Goal: Information Seeking & Learning: Learn about a topic

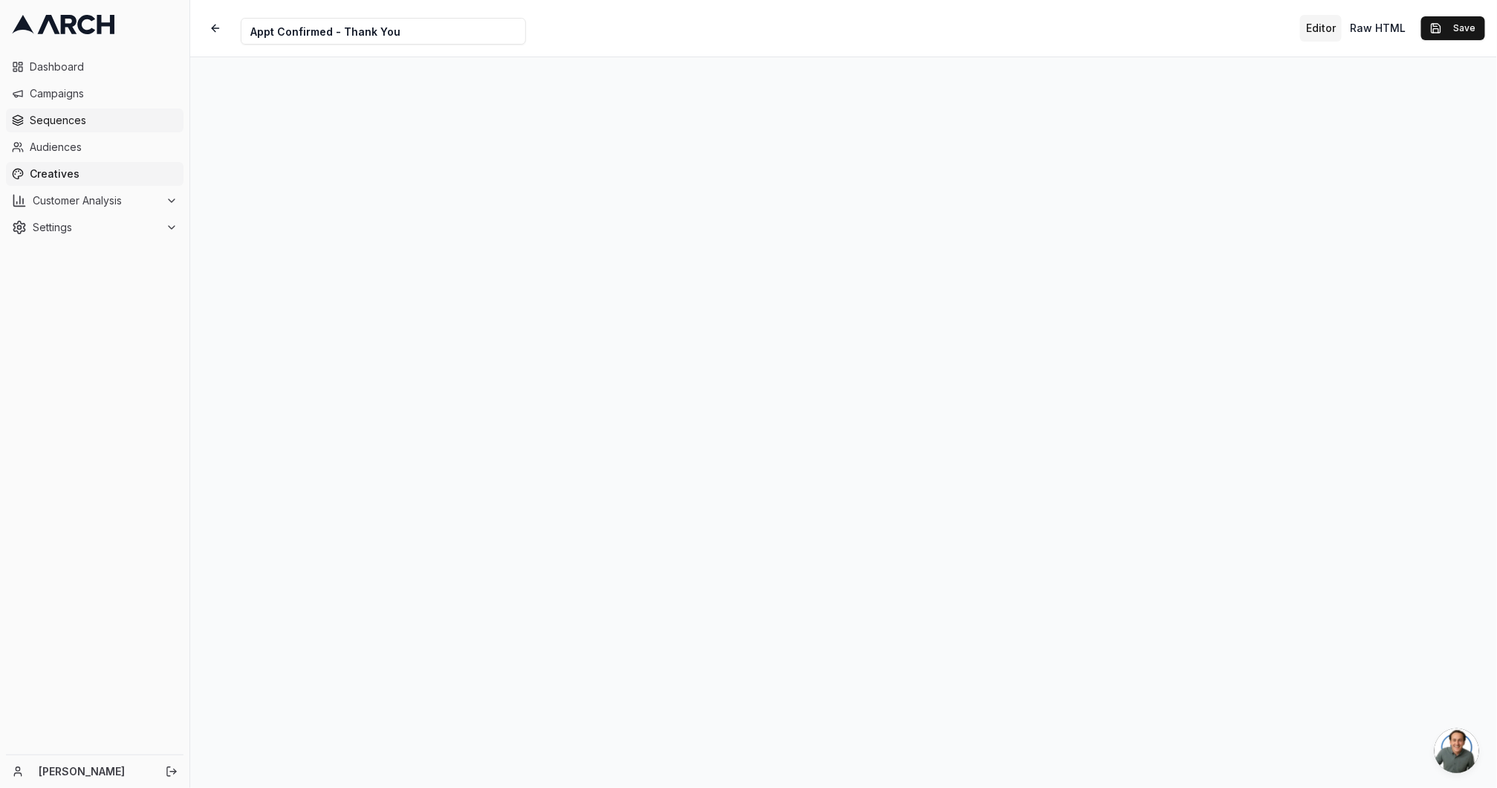
click at [100, 115] on span "Sequences" at bounding box center [104, 120] width 148 height 15
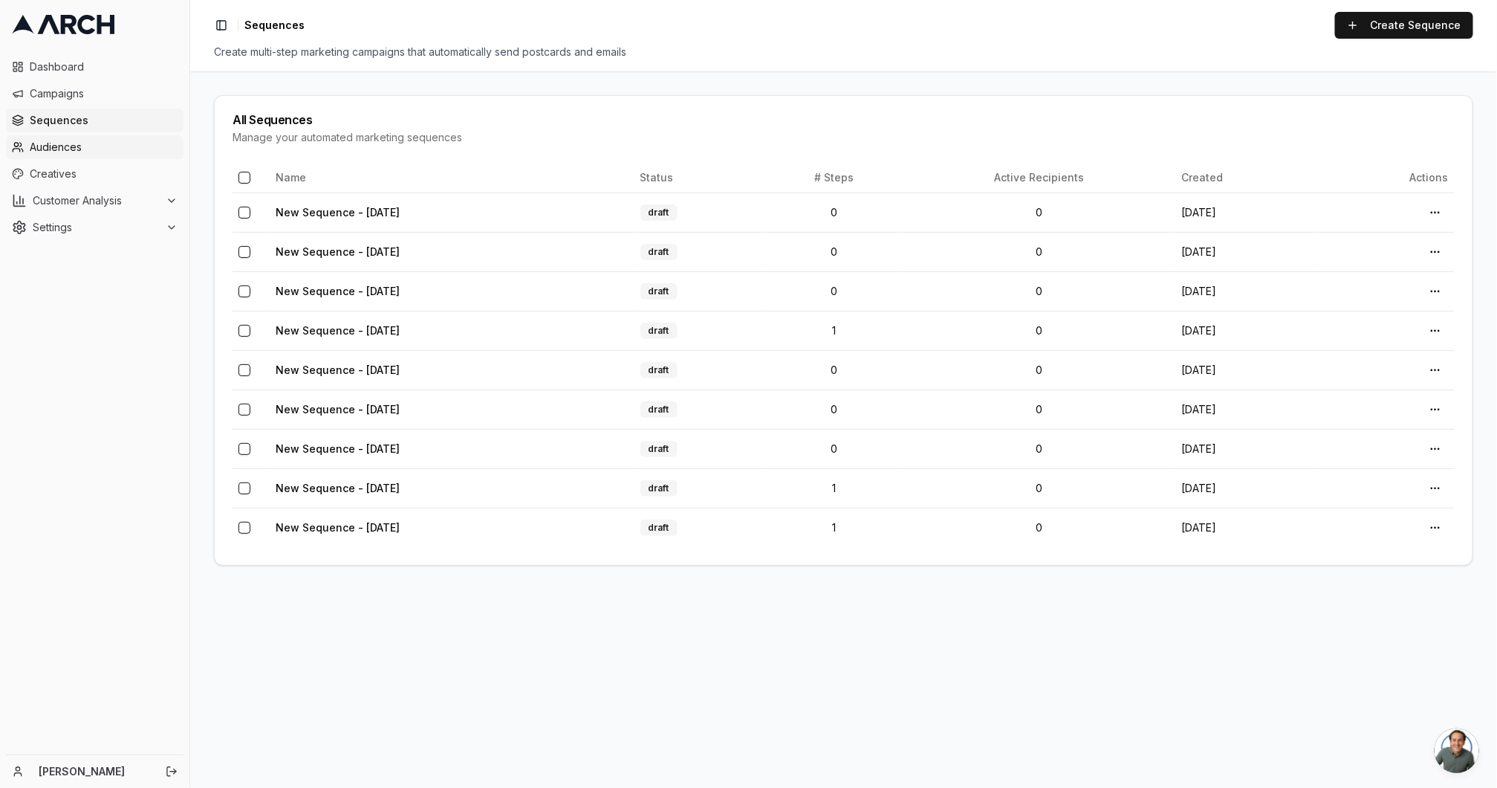
click at [79, 157] on link "Audiences" at bounding box center [95, 147] width 178 height 24
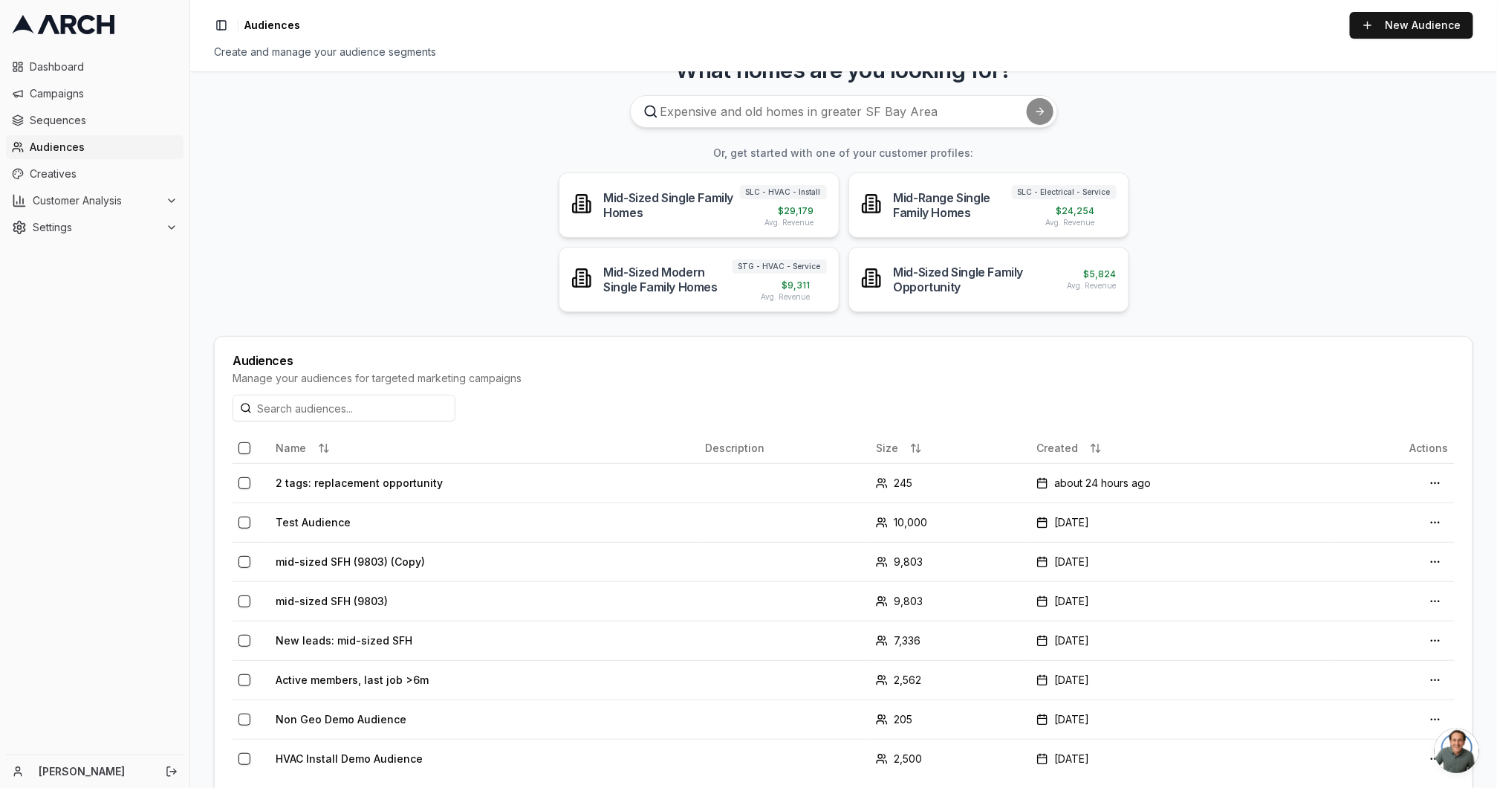
scroll to position [71, 0]
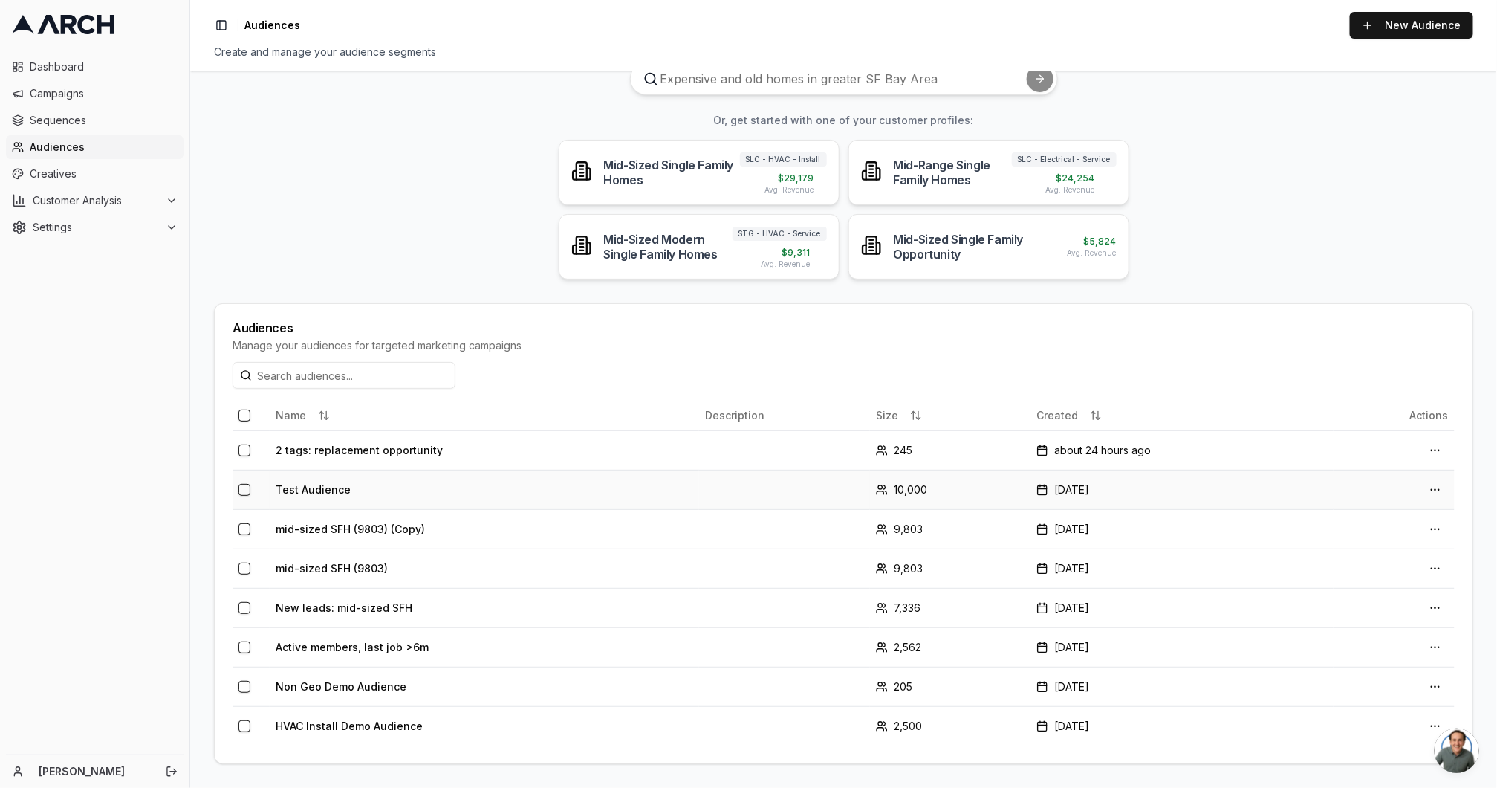
click at [666, 491] on td "Test Audience" at bounding box center [484, 489] width 429 height 39
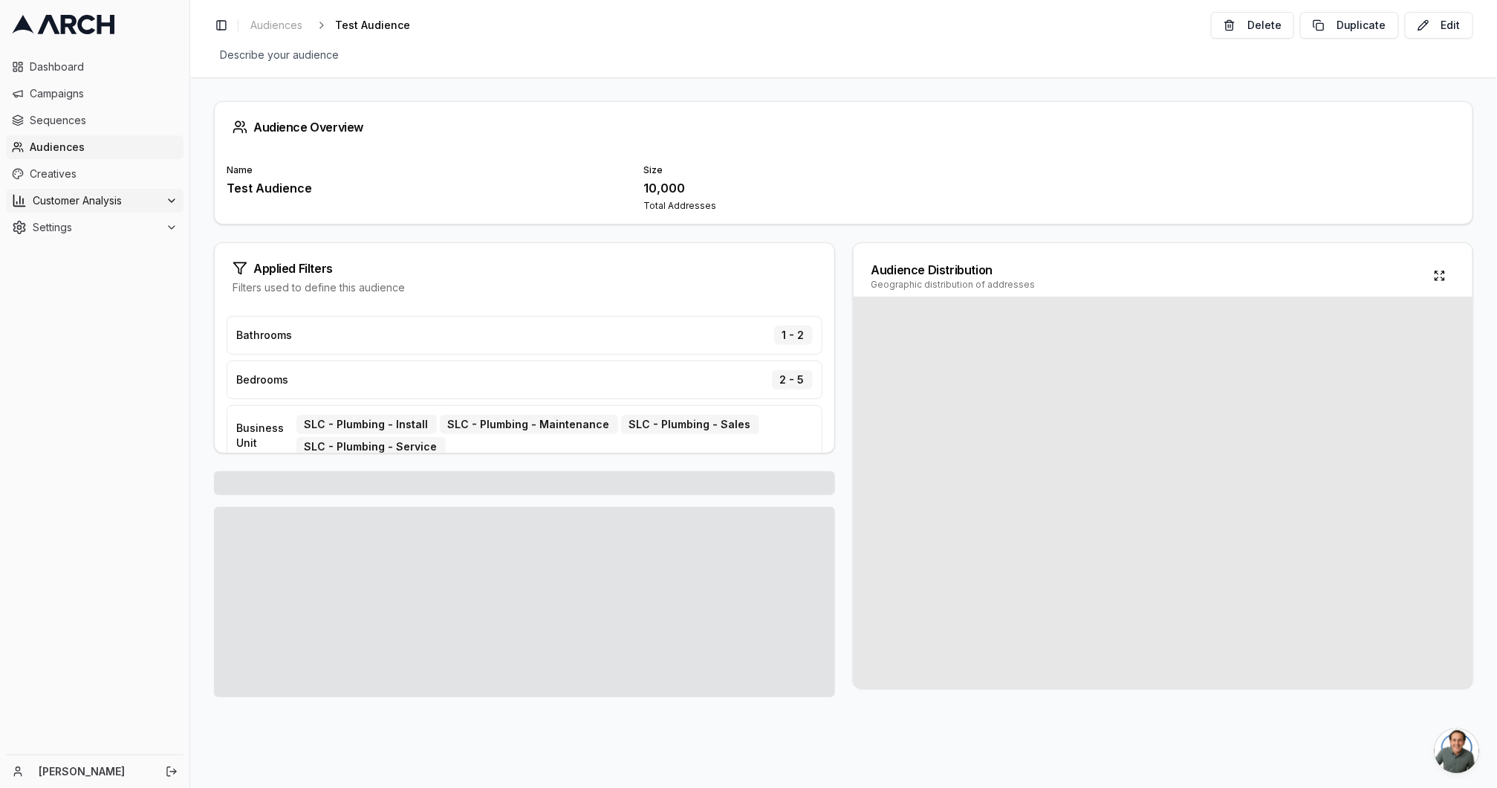
click at [54, 191] on button "Customer Analysis" at bounding box center [95, 201] width 178 height 24
click at [80, 229] on span "Overview" at bounding box center [78, 224] width 48 height 15
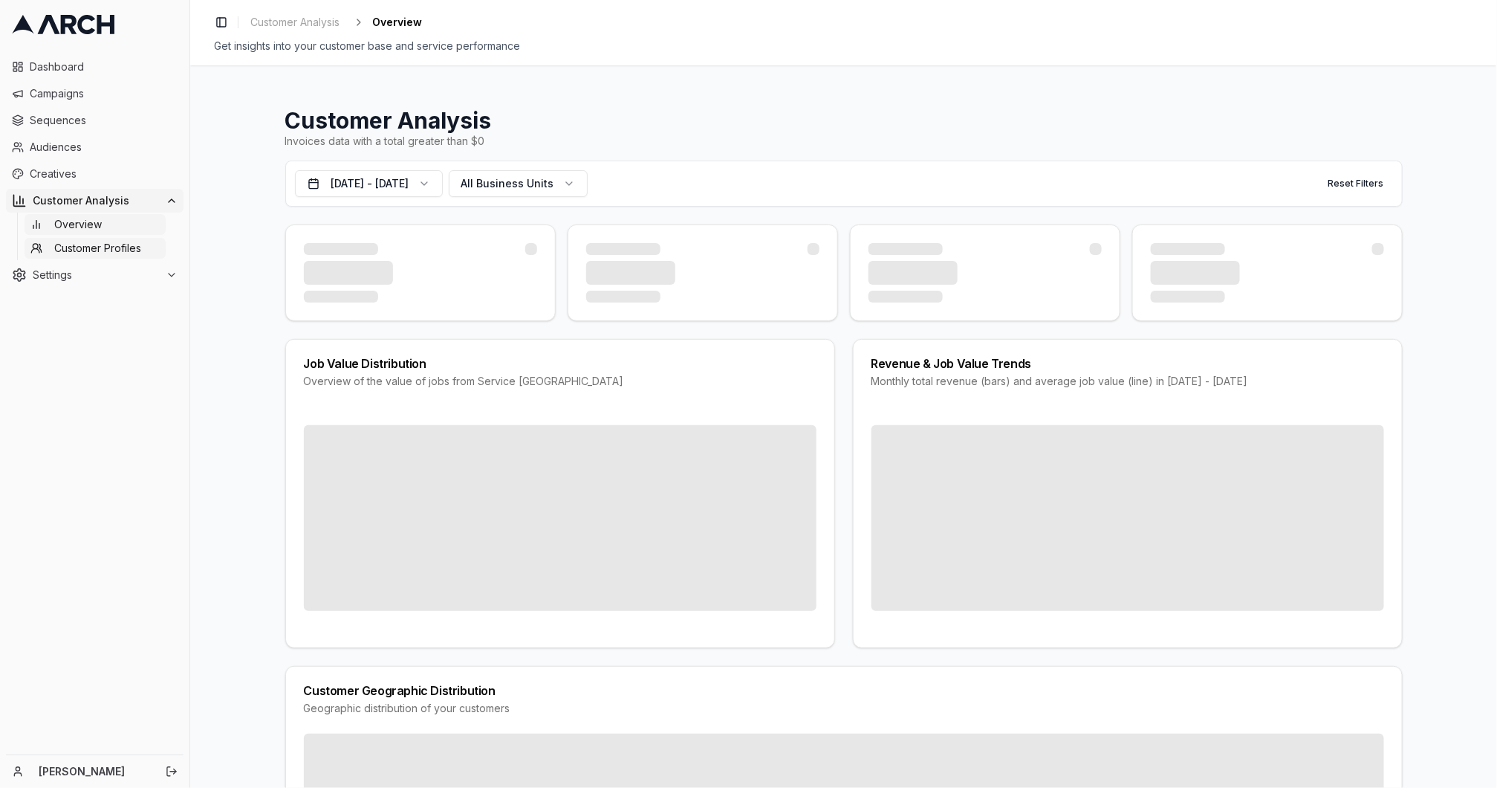
click at [97, 249] on span "Customer Profiles" at bounding box center [97, 248] width 87 height 15
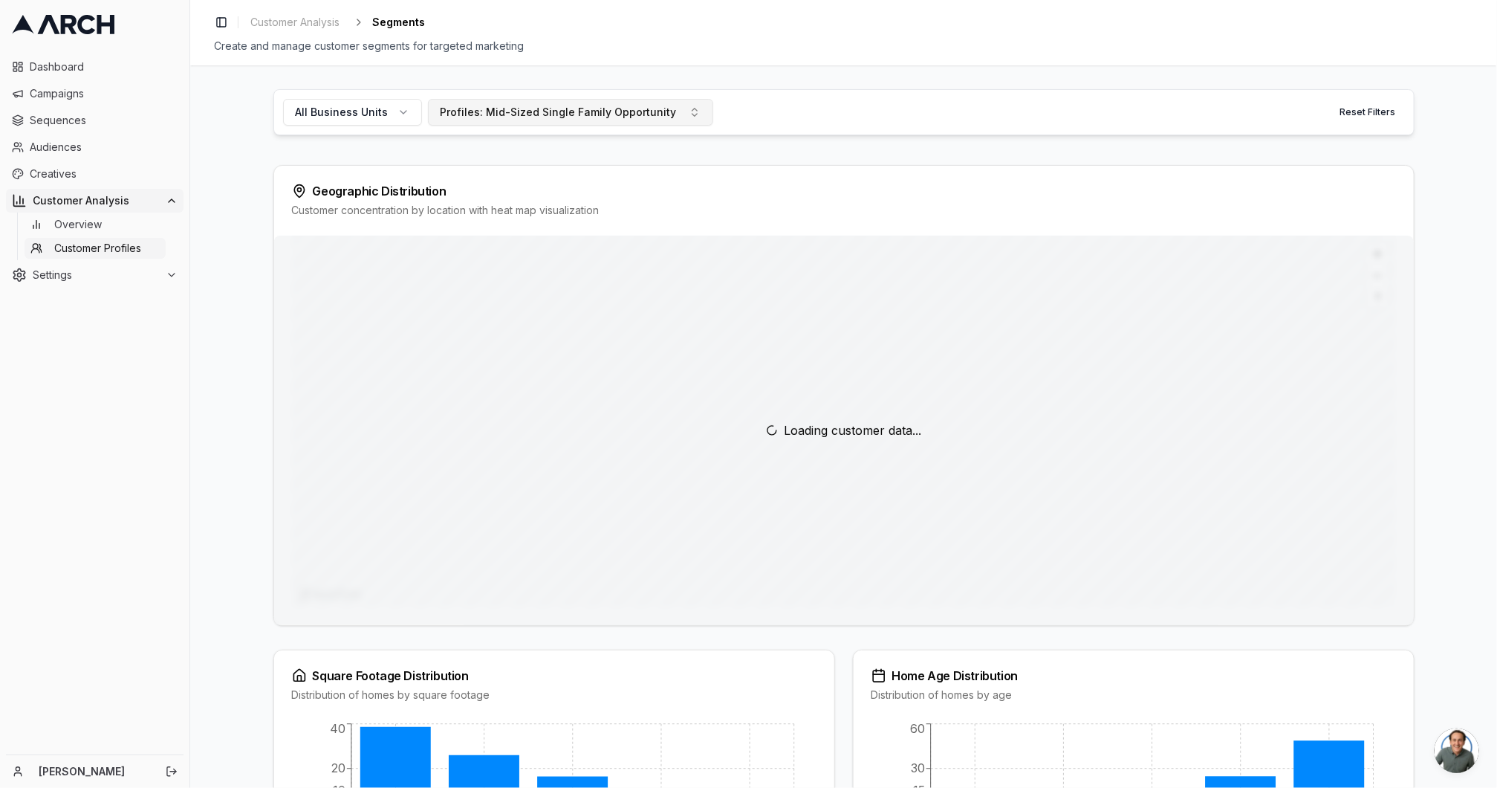
click at [532, 117] on div "Profiles: Mid-Sized Single Family Opportunity" at bounding box center [559, 112] width 236 height 15
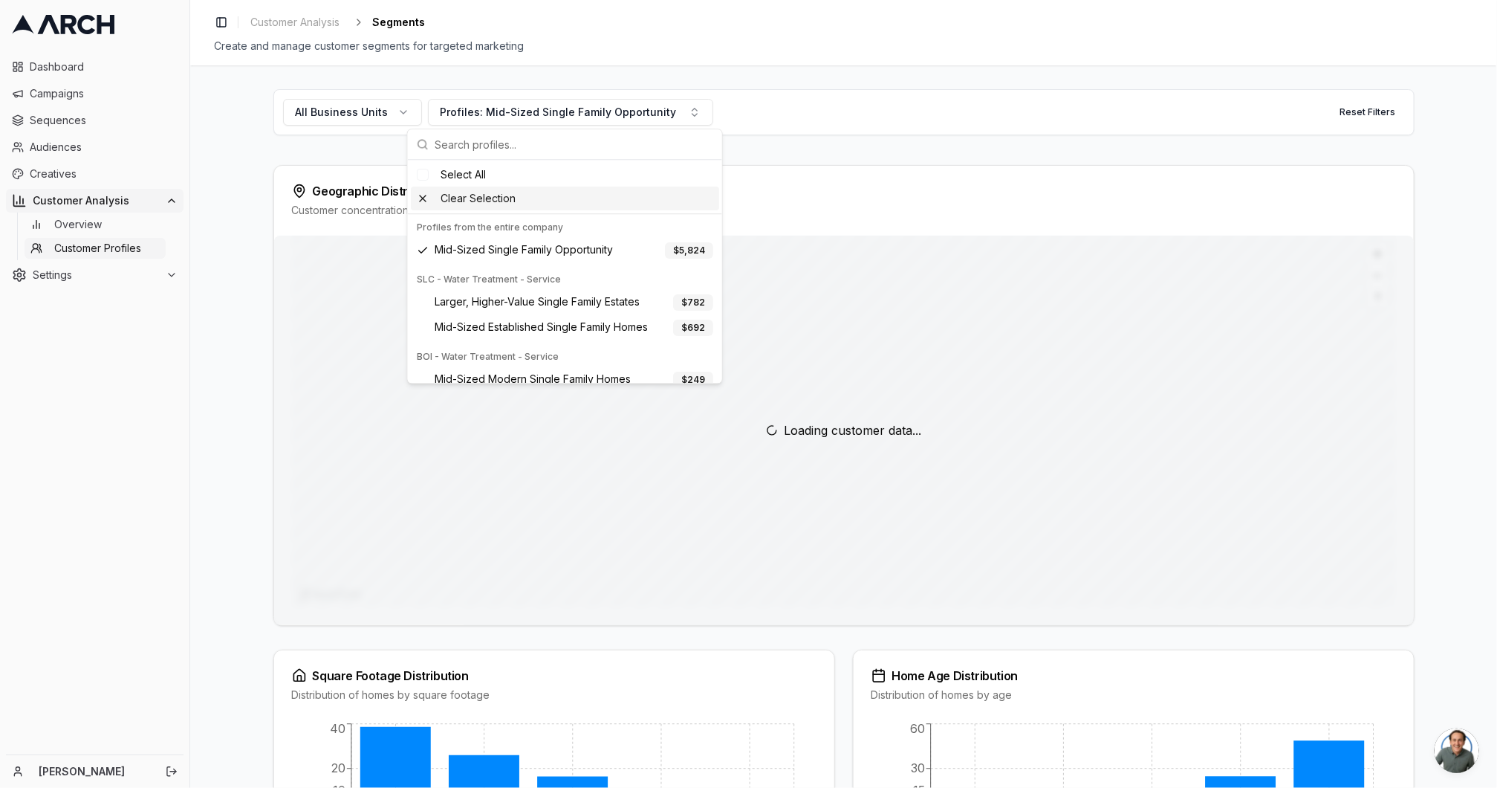
click at [426, 201] on div "Clear Selection" at bounding box center [565, 198] width 308 height 24
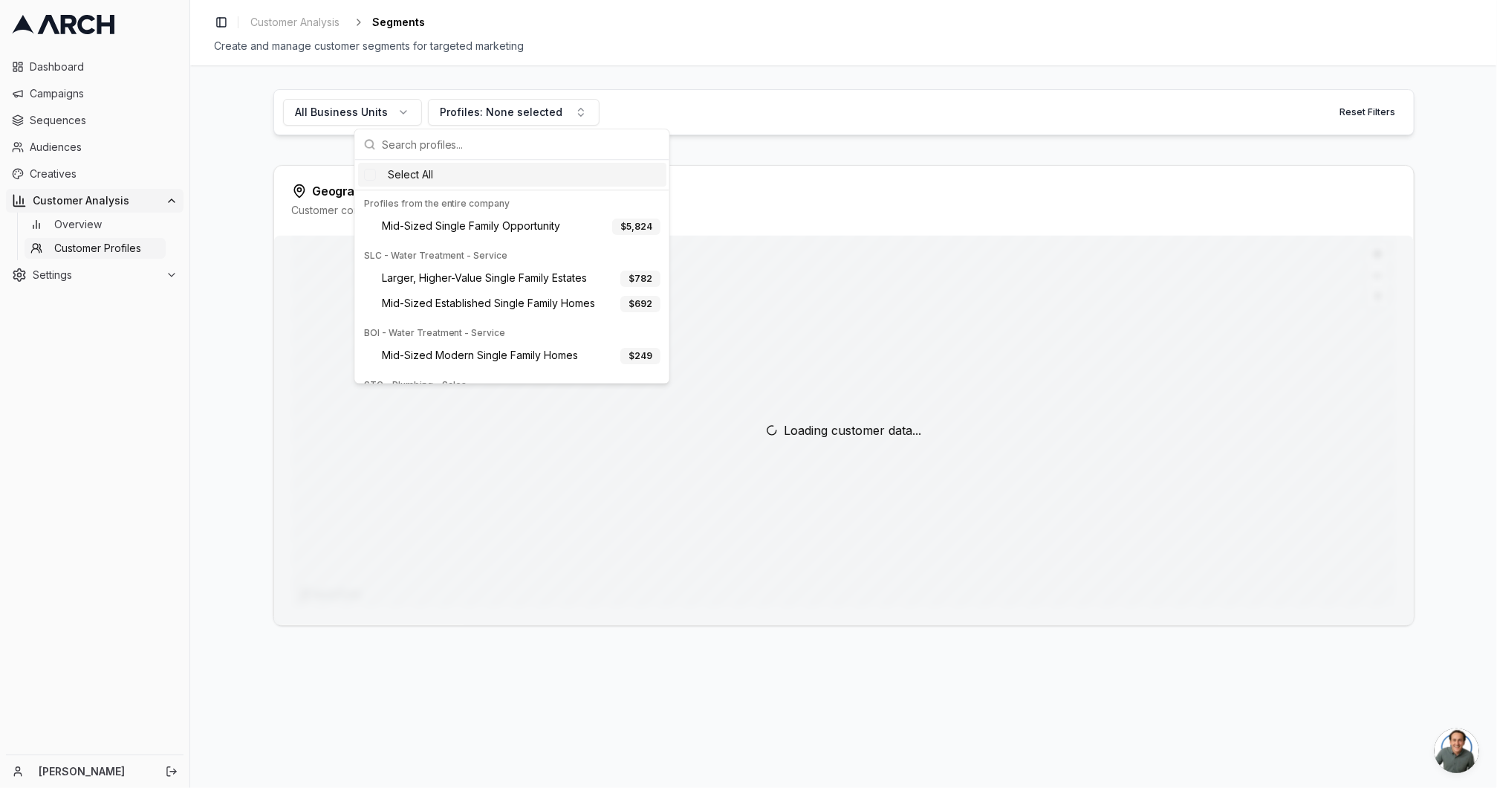
click at [779, 131] on div "All Business Units Profiles: None selected Reset Filters" at bounding box center [843, 112] width 1141 height 46
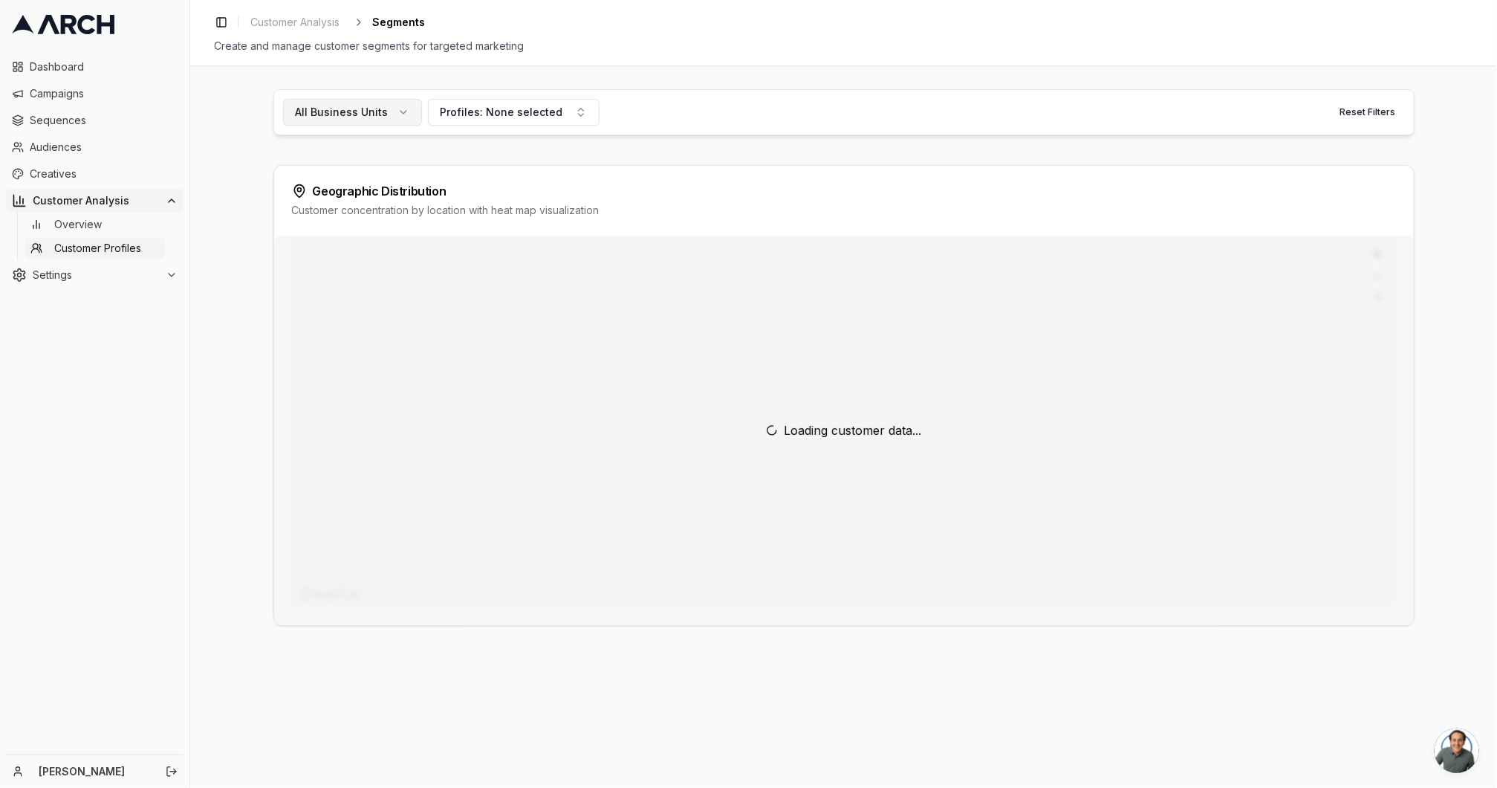
click at [392, 105] on button "All Business Units" at bounding box center [352, 112] width 139 height 27
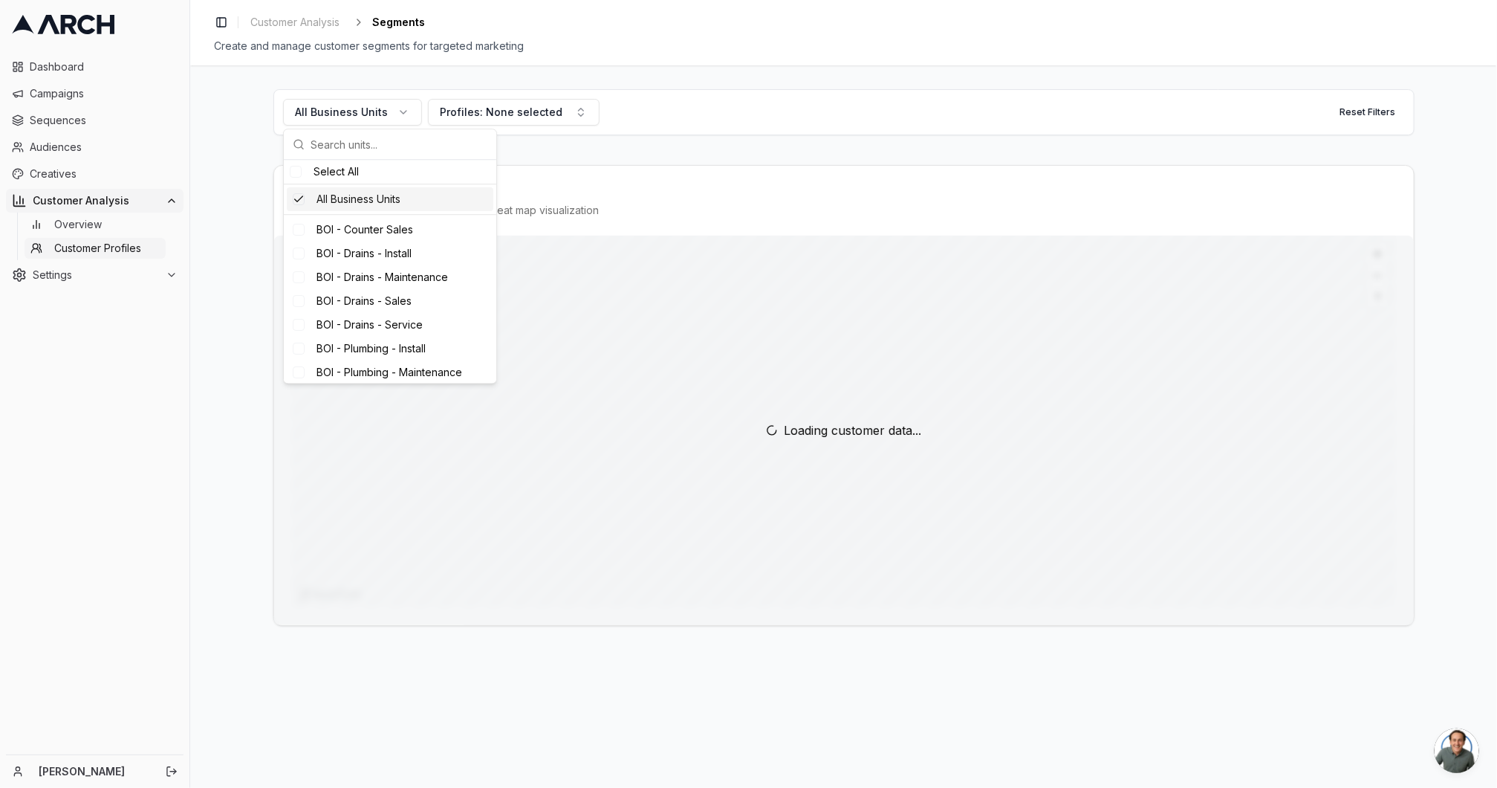
click at [304, 204] on div "All Business Units" at bounding box center [390, 199] width 207 height 24
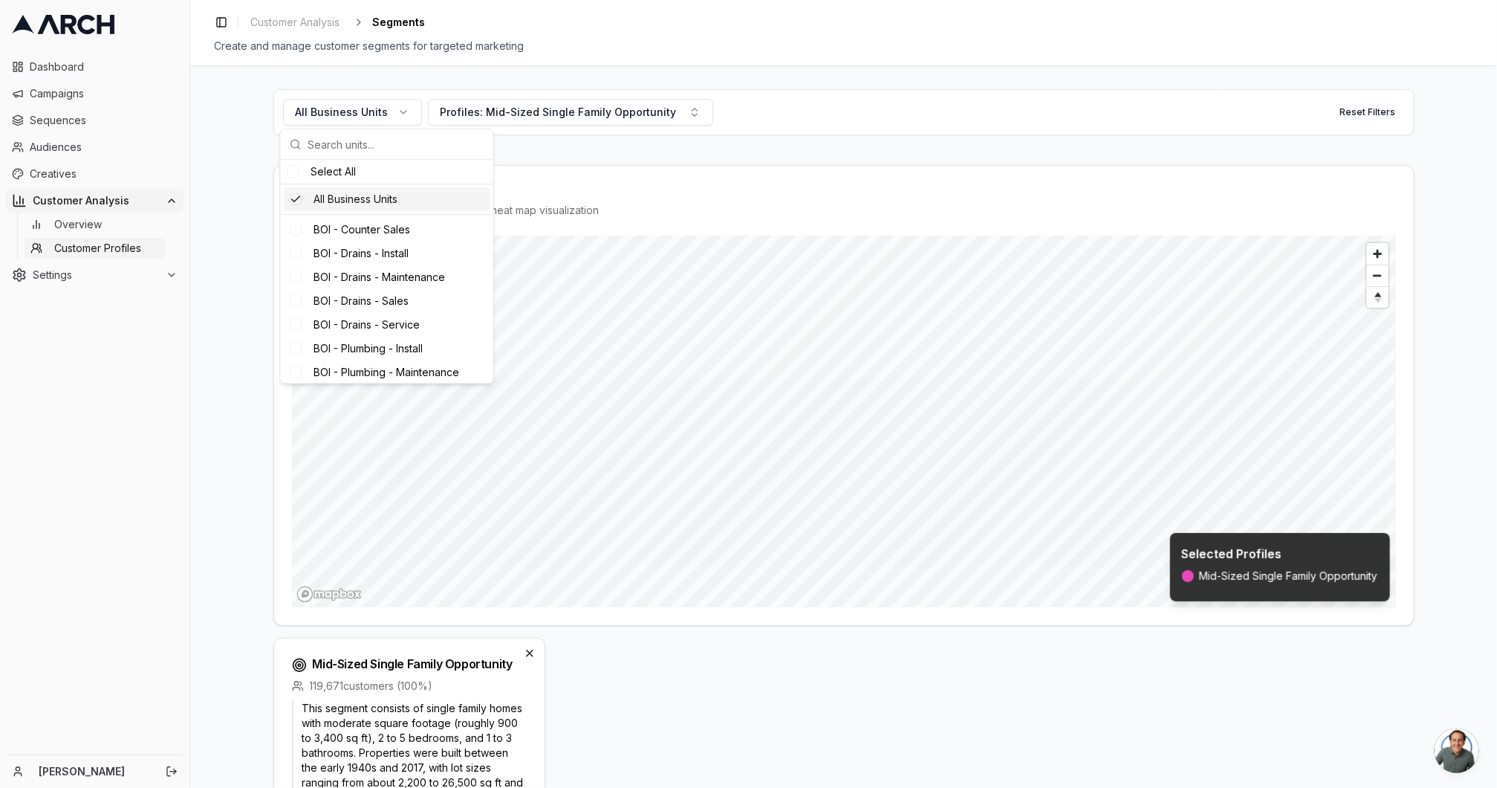
click at [296, 201] on div "Suggestions" at bounding box center [296, 199] width 12 height 12
click at [293, 197] on div "Suggestions" at bounding box center [296, 199] width 12 height 12
click at [299, 221] on div "Suggestions" at bounding box center [296, 216] width 12 height 12
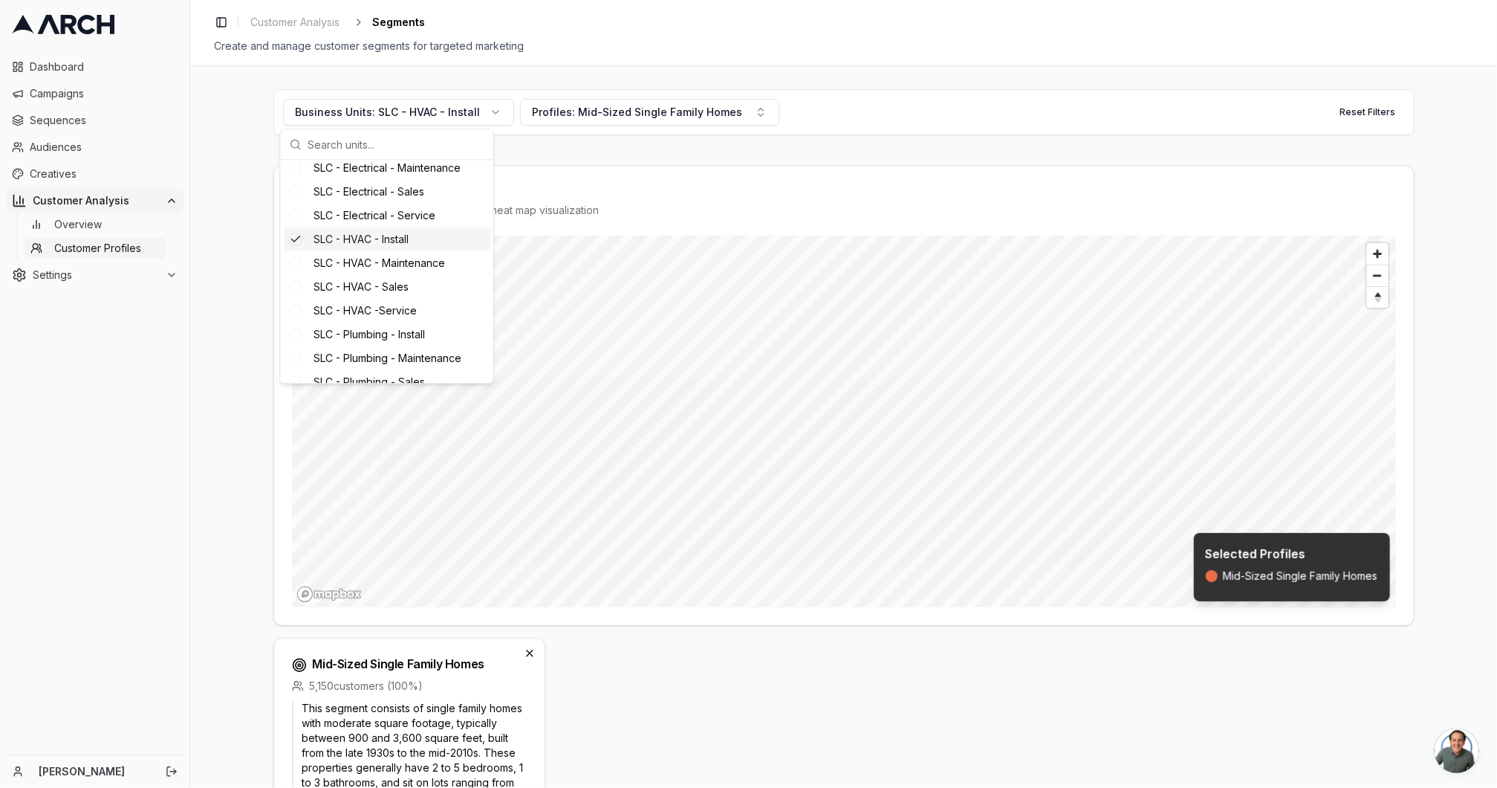
scroll to position [561, 0]
click at [296, 245] on div "Suggestions" at bounding box center [296, 239] width 12 height 12
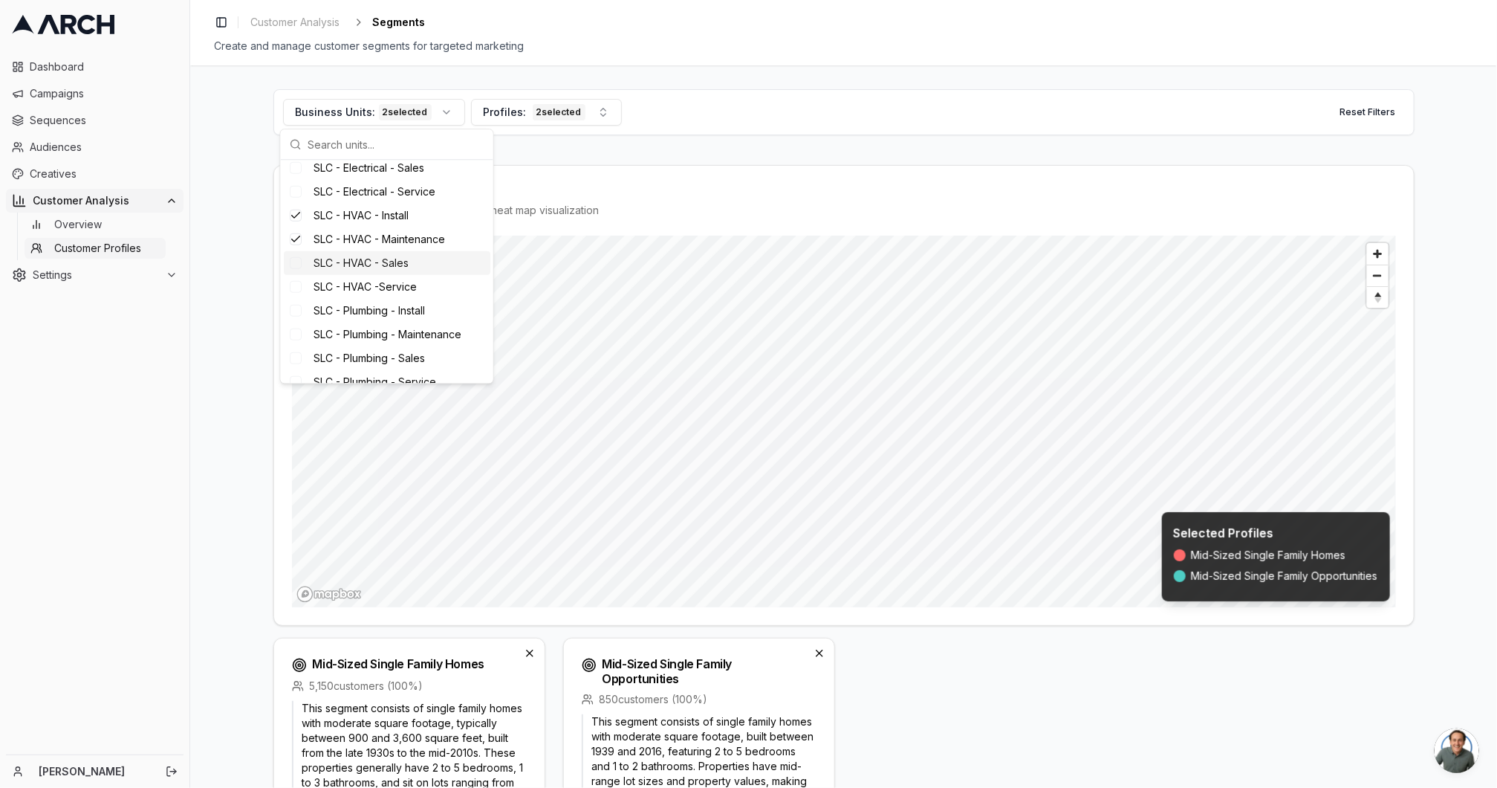
click at [293, 269] on div "Suggestions" at bounding box center [296, 263] width 12 height 12
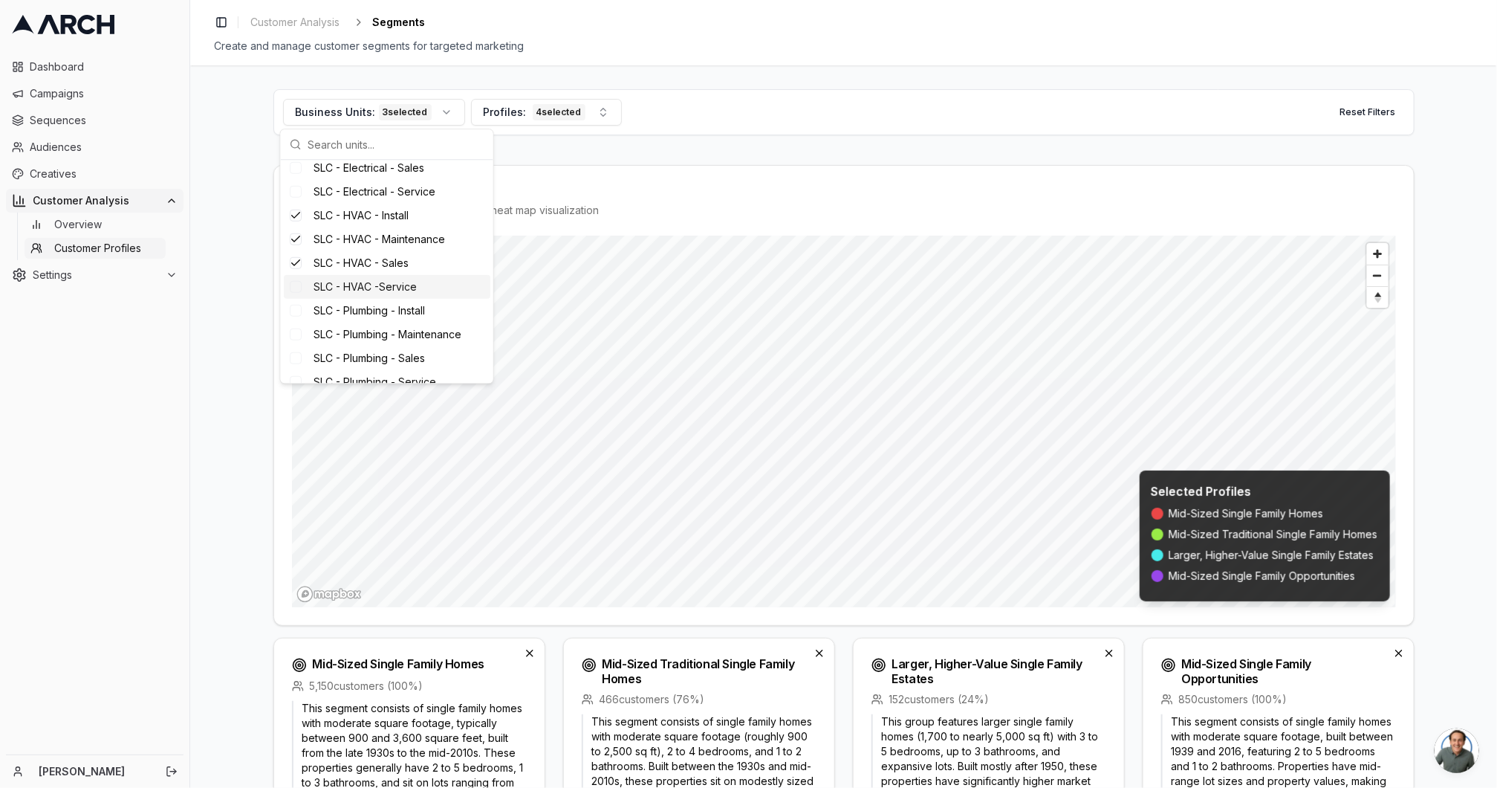
click at [299, 293] on div "Suggestions" at bounding box center [296, 287] width 12 height 12
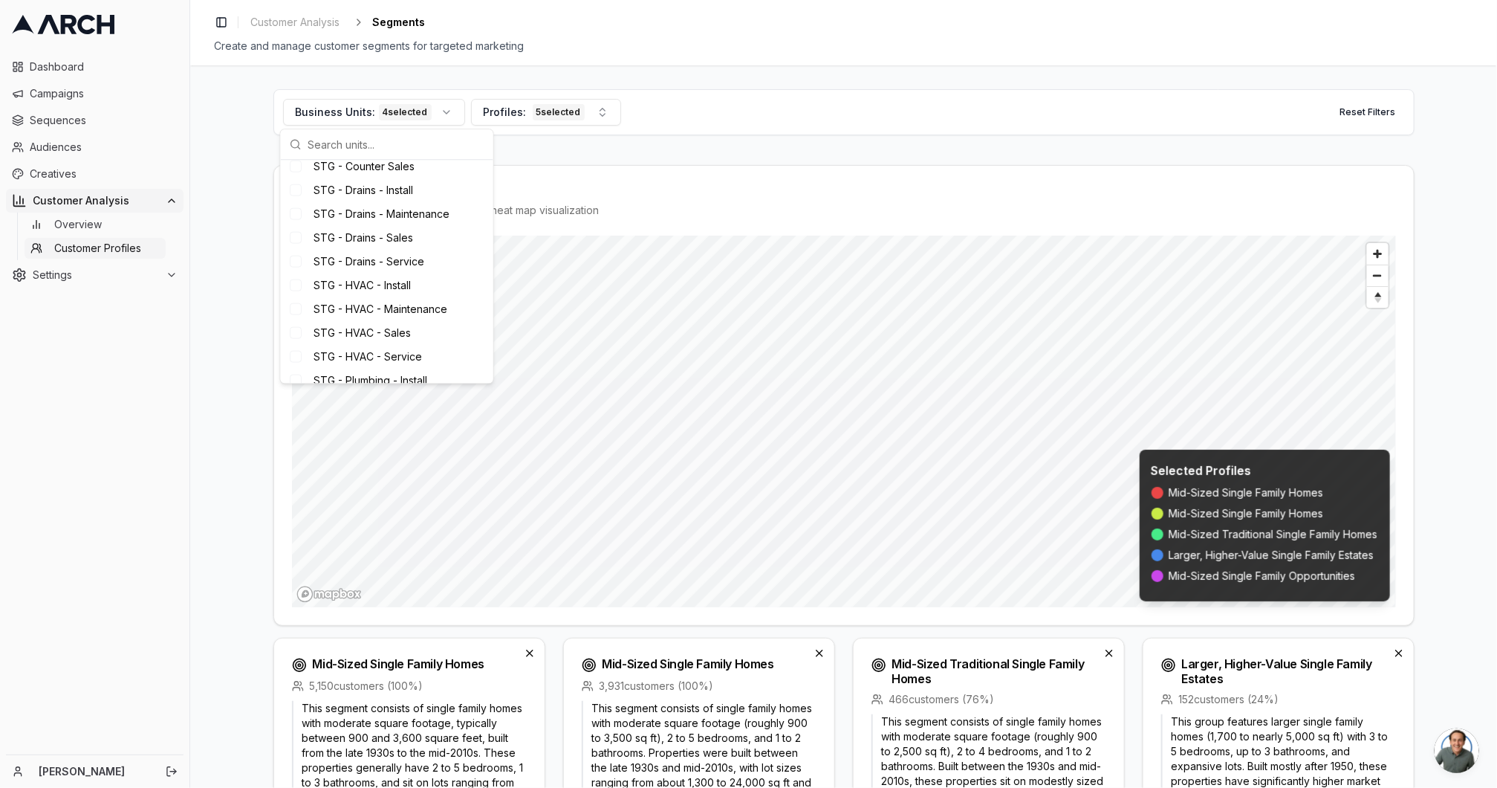
scroll to position [963, 0]
click at [212, 418] on div "Business Units: 4 selected Profiles: 5 selected Reset Filters Geographic Distri…" at bounding box center [843, 426] width 1307 height 722
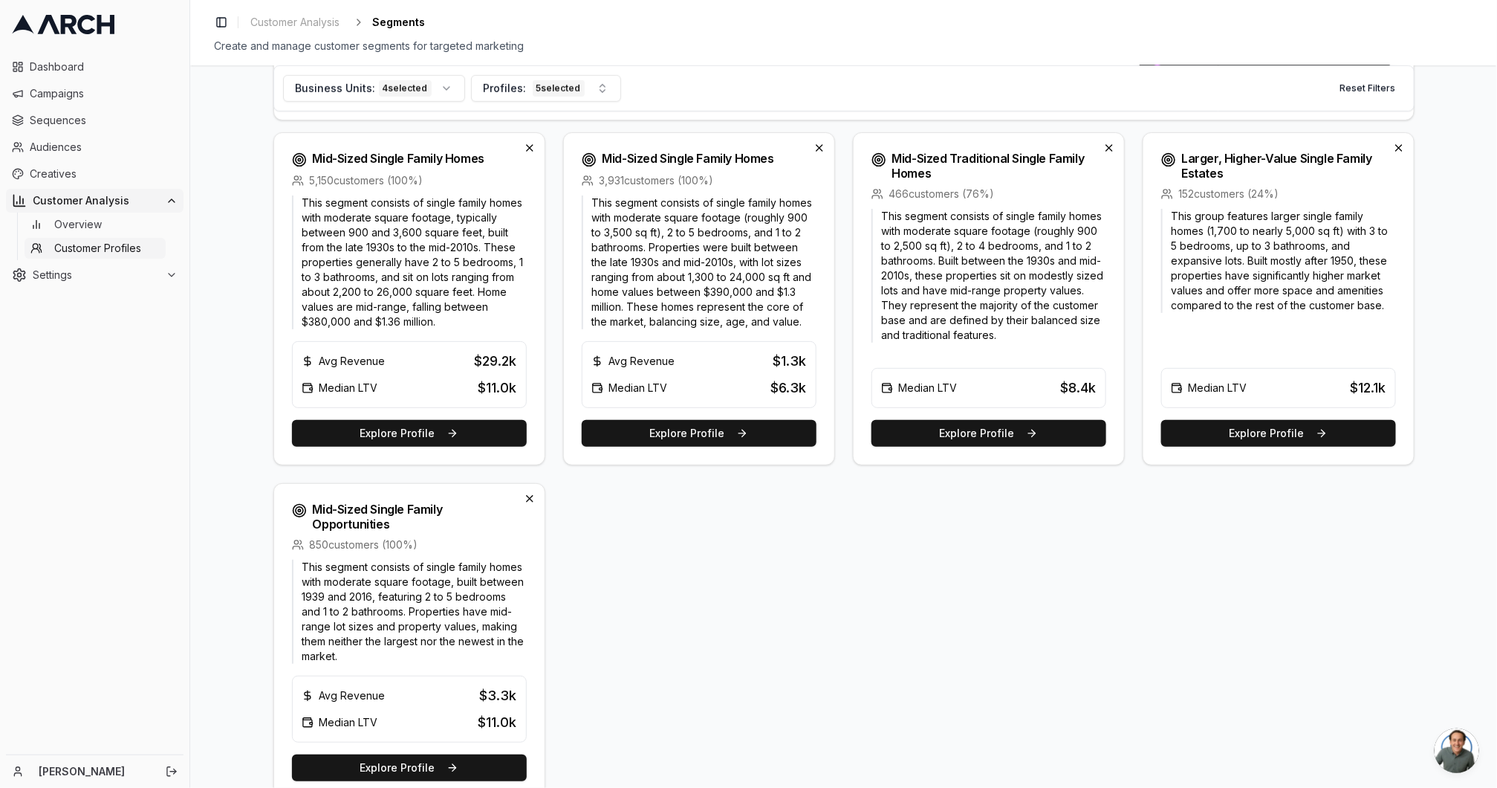
scroll to position [516, 0]
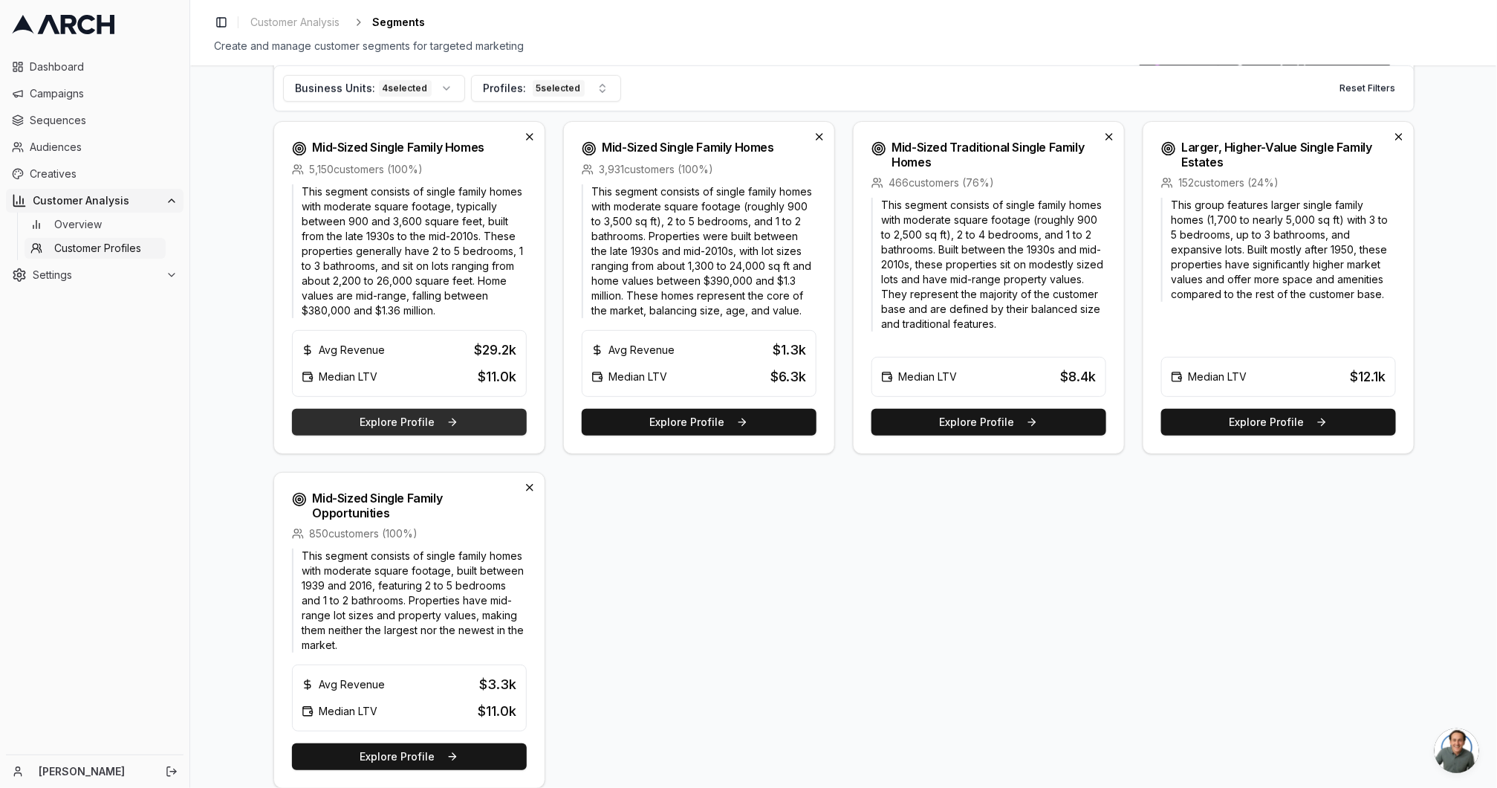
click at [461, 424] on button "Explore Profile" at bounding box center [409, 422] width 235 height 27
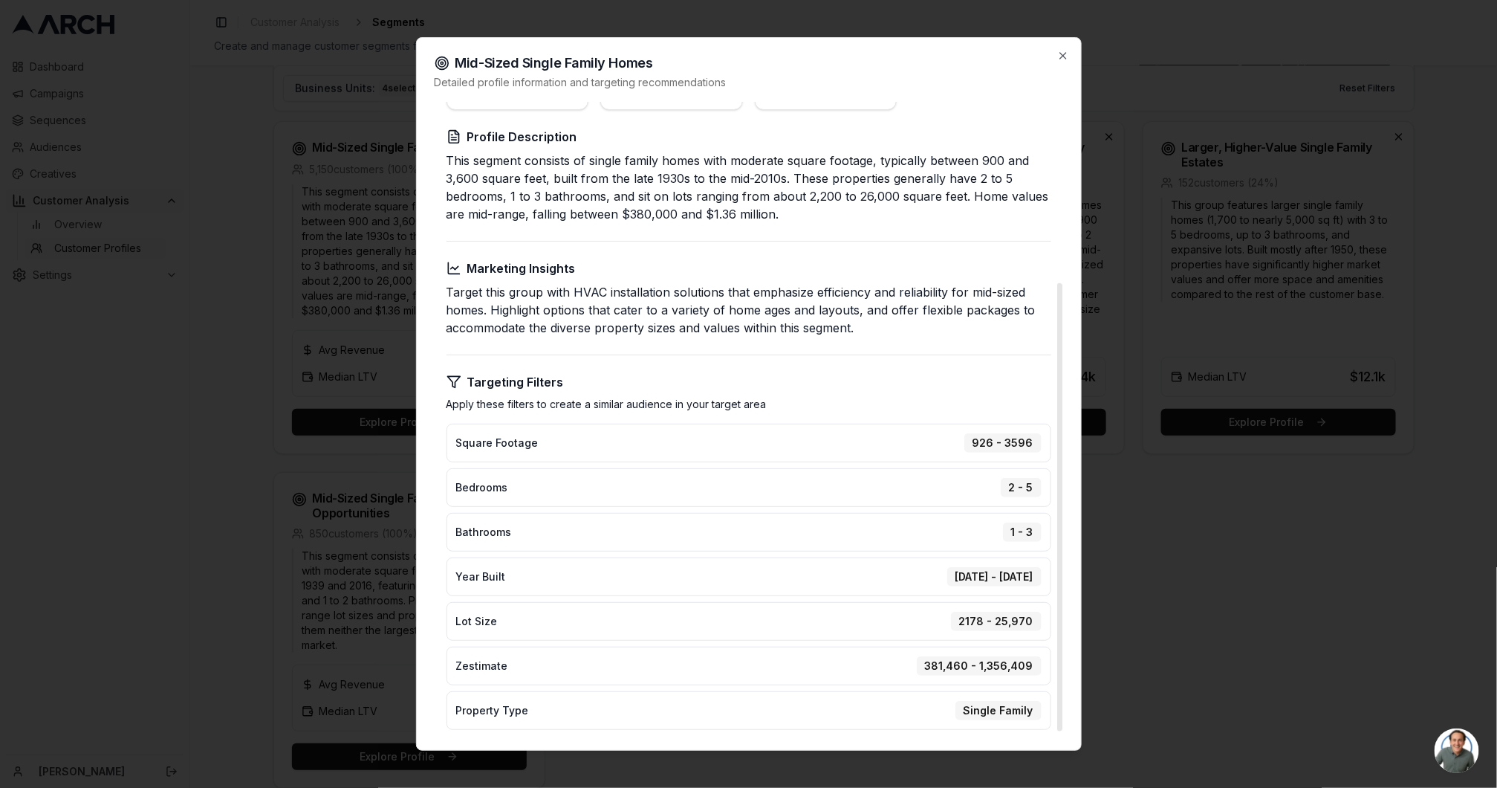
scroll to position [0, 0]
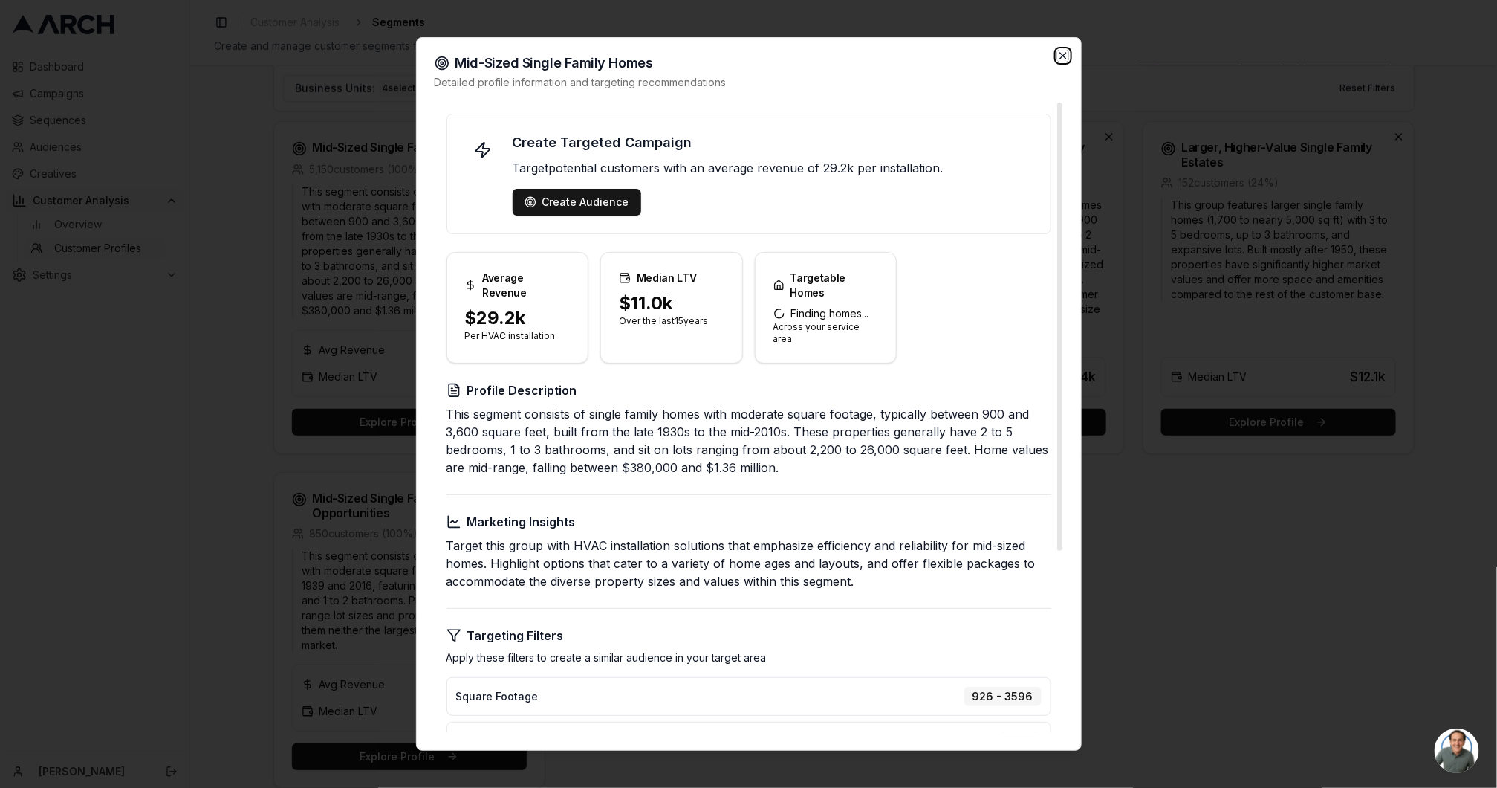
click at [1062, 53] on icon "button" at bounding box center [1063, 56] width 12 height 12
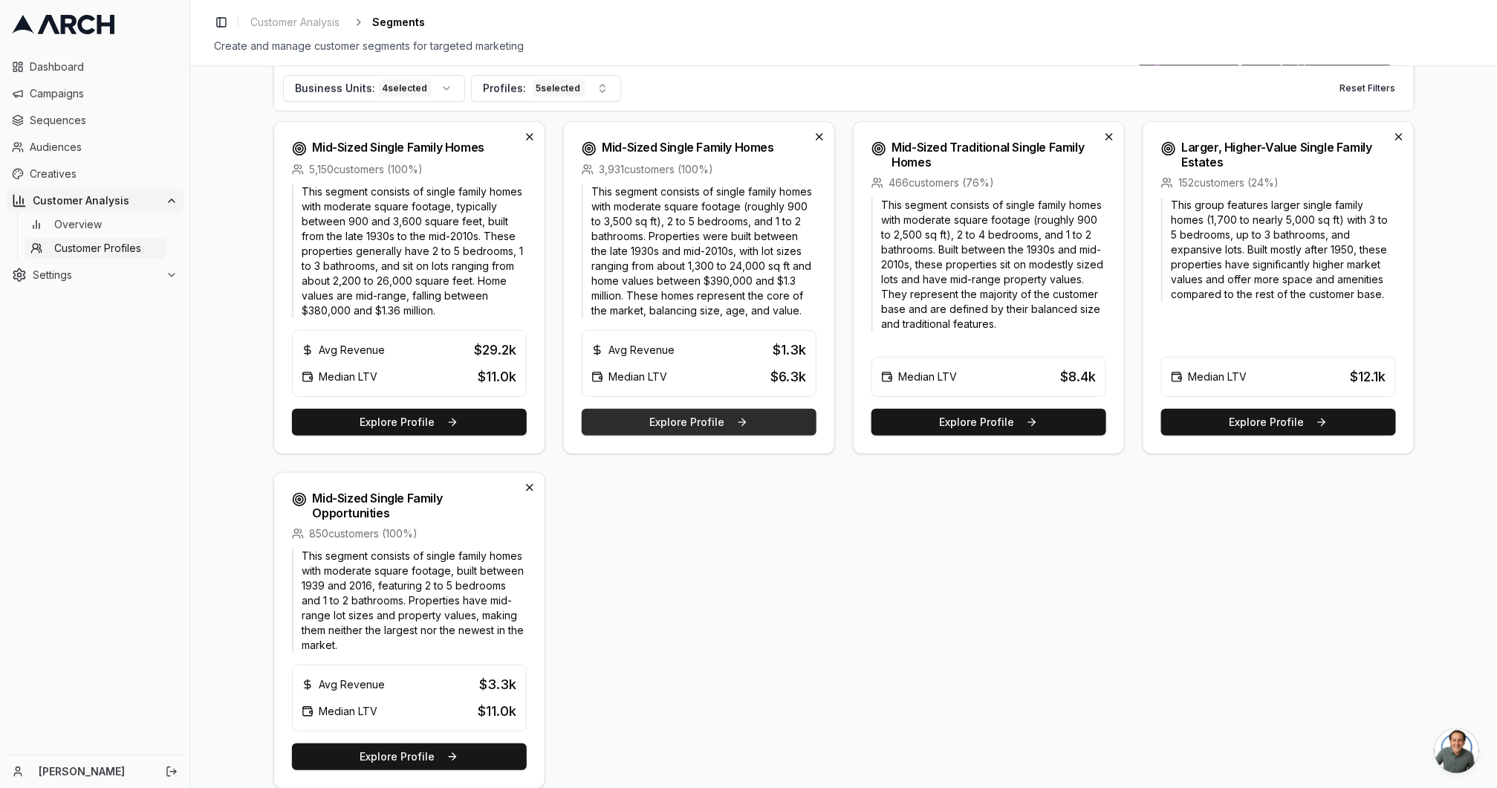
click at [739, 425] on button "Explore Profile" at bounding box center [699, 422] width 235 height 27
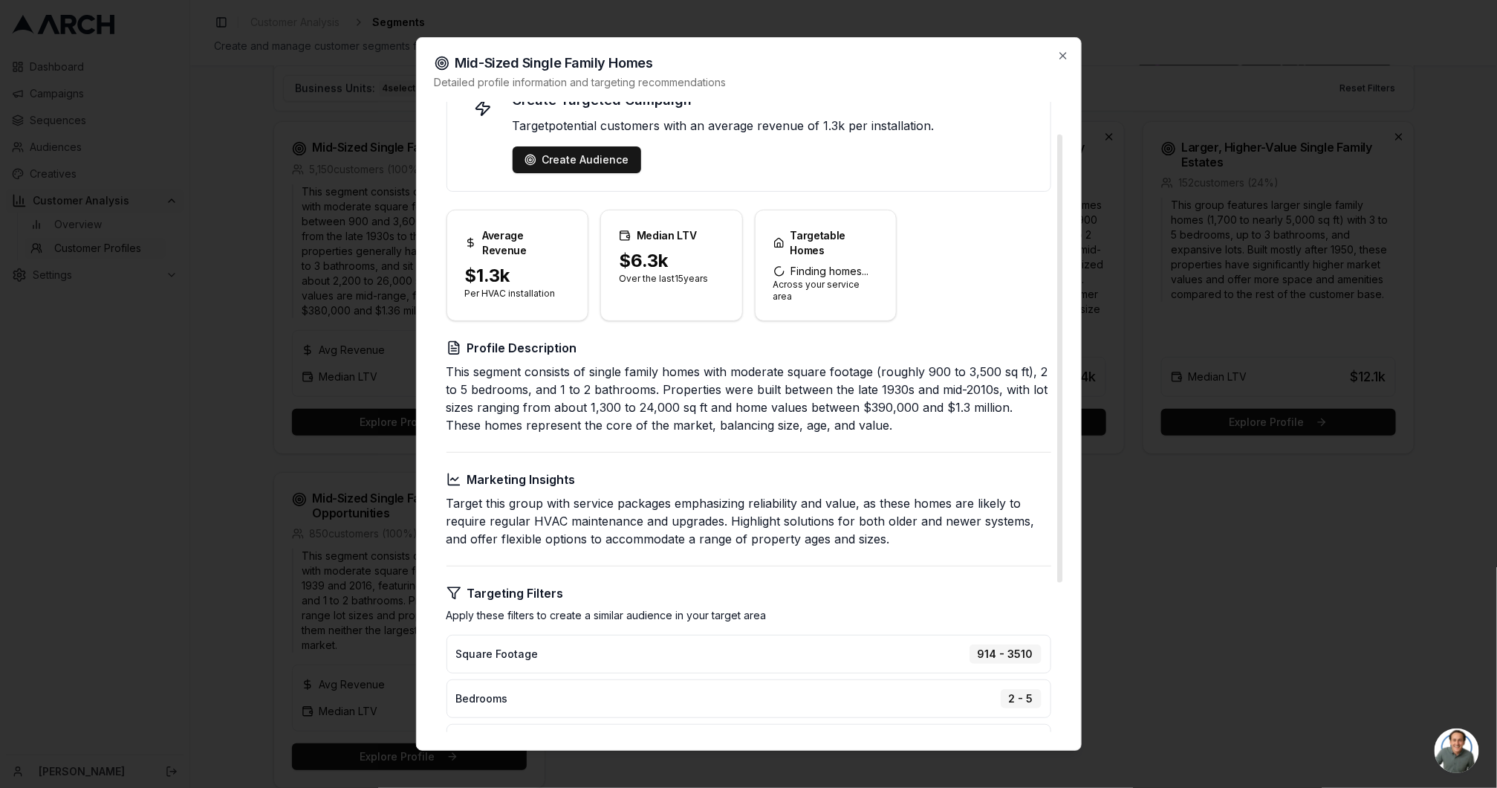
scroll to position [48, 0]
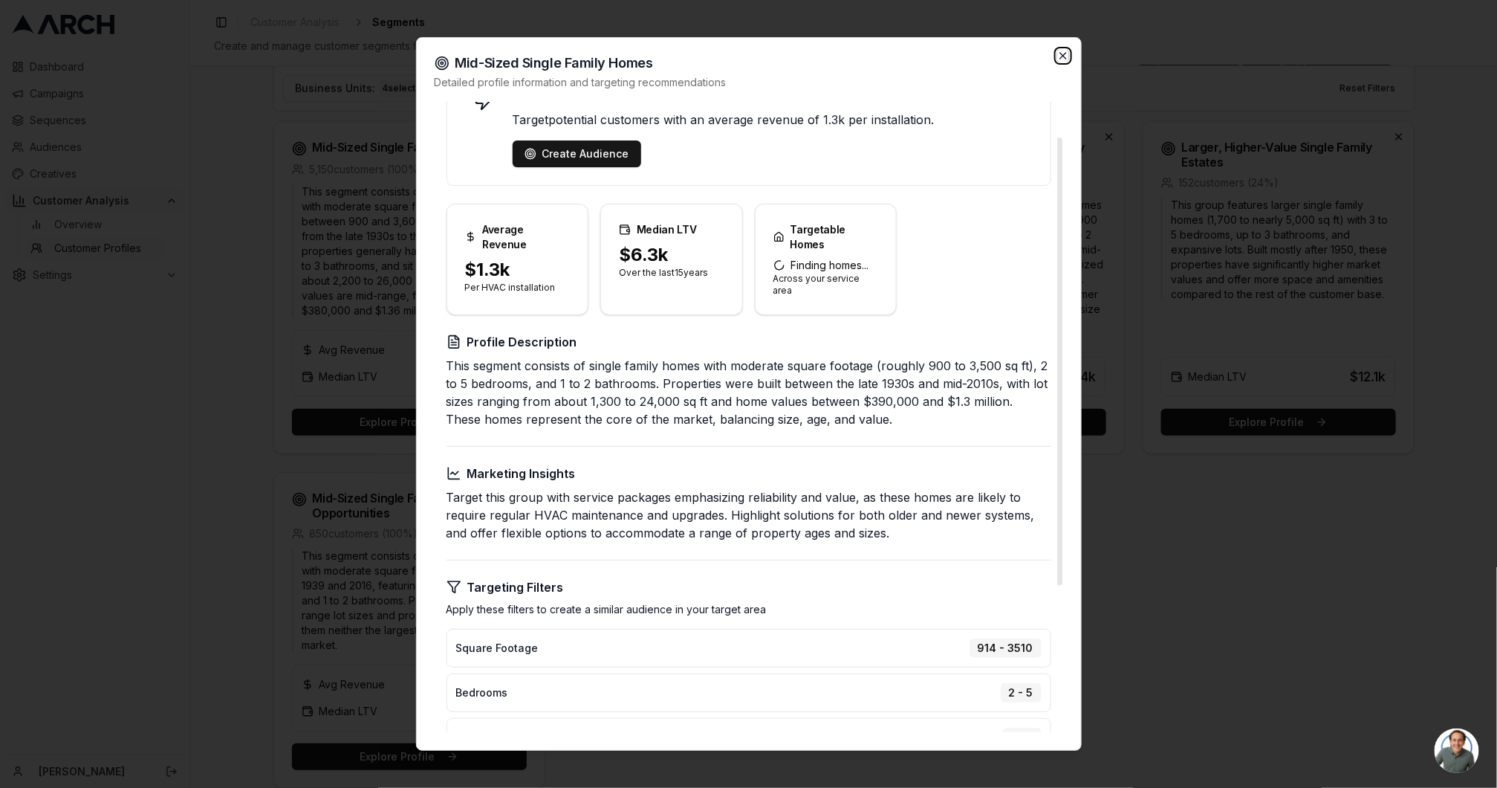
click at [1062, 59] on icon "button" at bounding box center [1063, 56] width 12 height 12
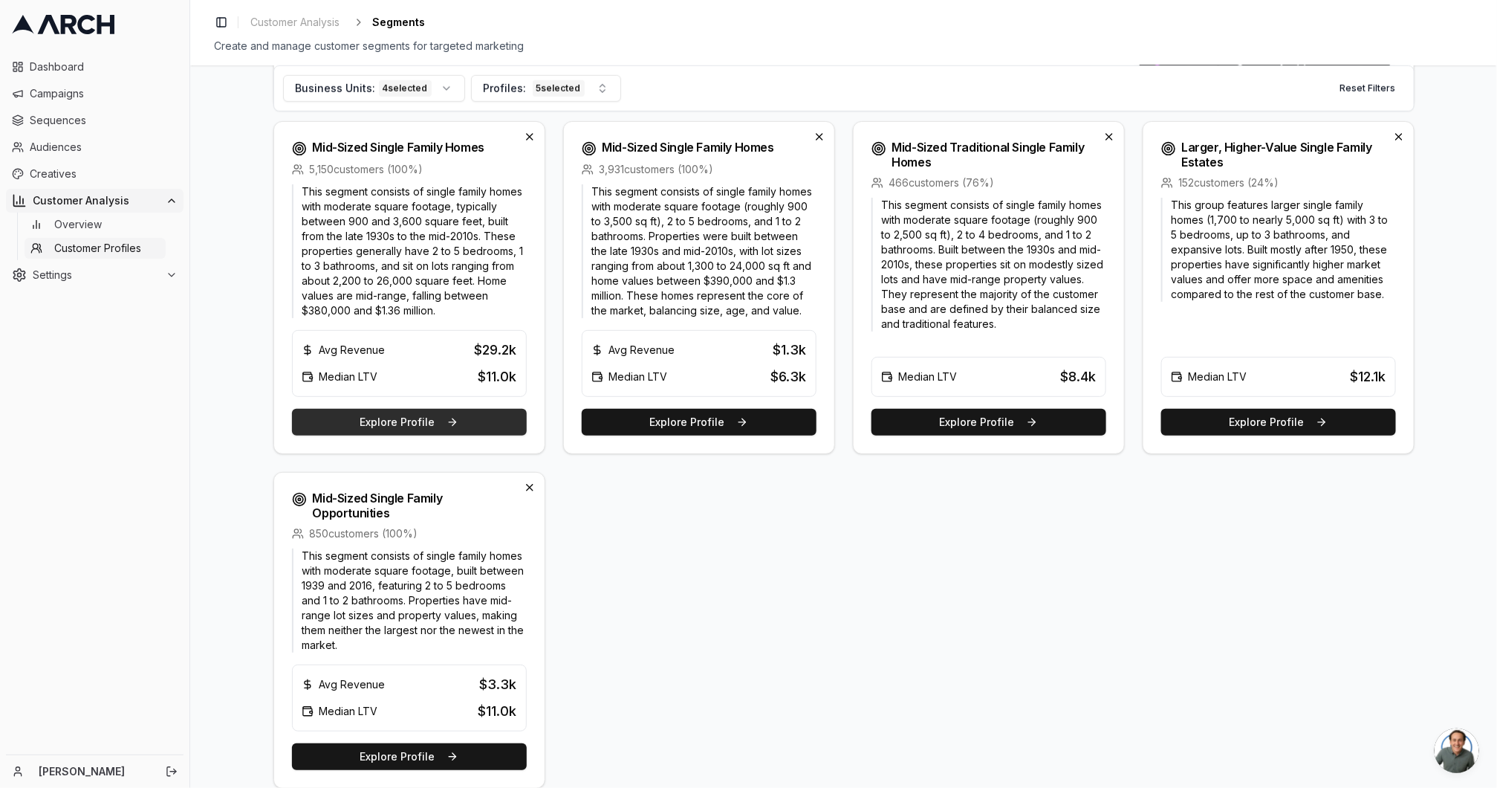
click at [391, 429] on button "Explore Profile" at bounding box center [409, 422] width 235 height 27
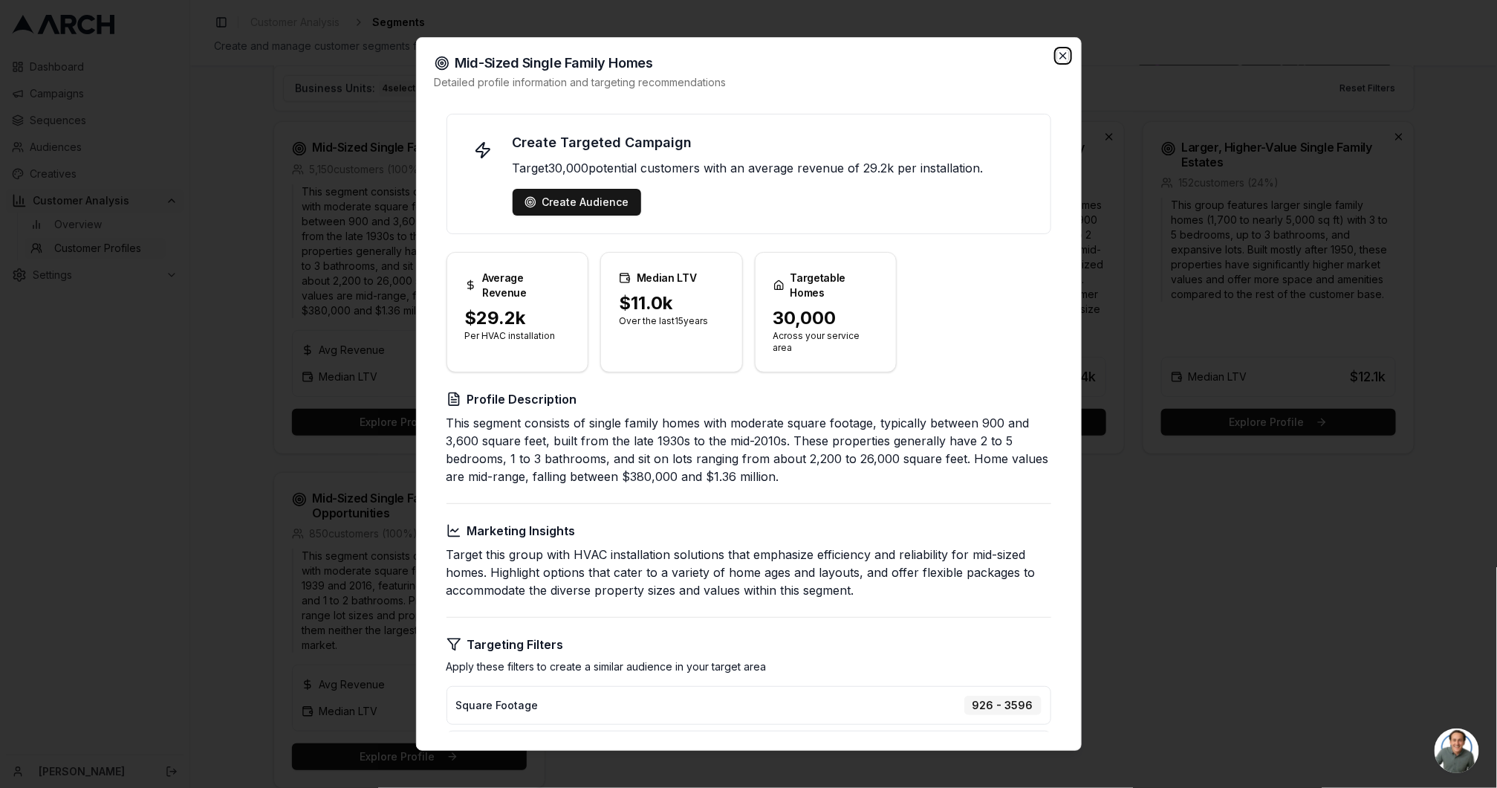
click at [1057, 53] on icon "button" at bounding box center [1063, 56] width 12 height 12
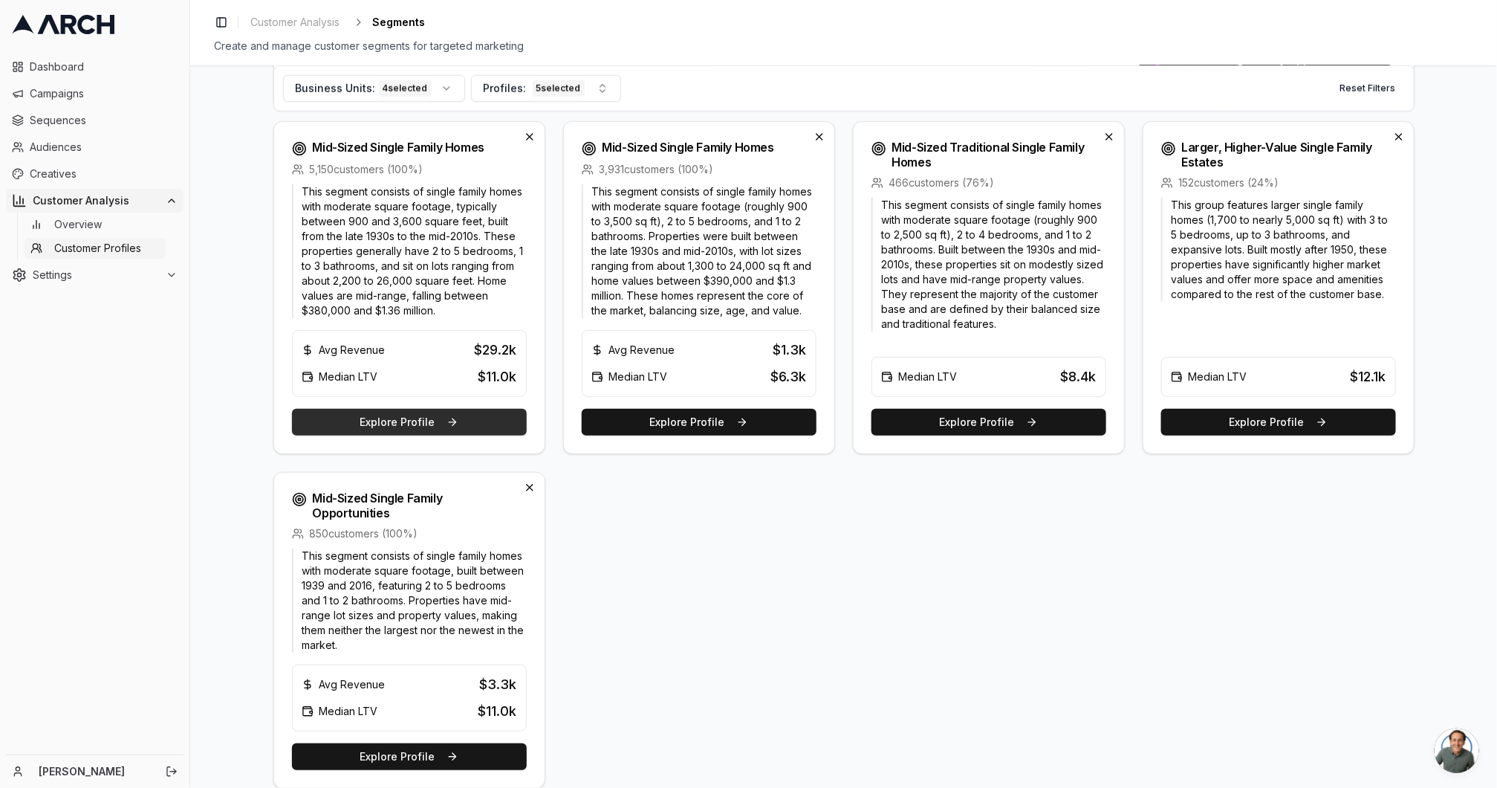
click at [432, 429] on button "Explore Profile" at bounding box center [409, 422] width 235 height 27
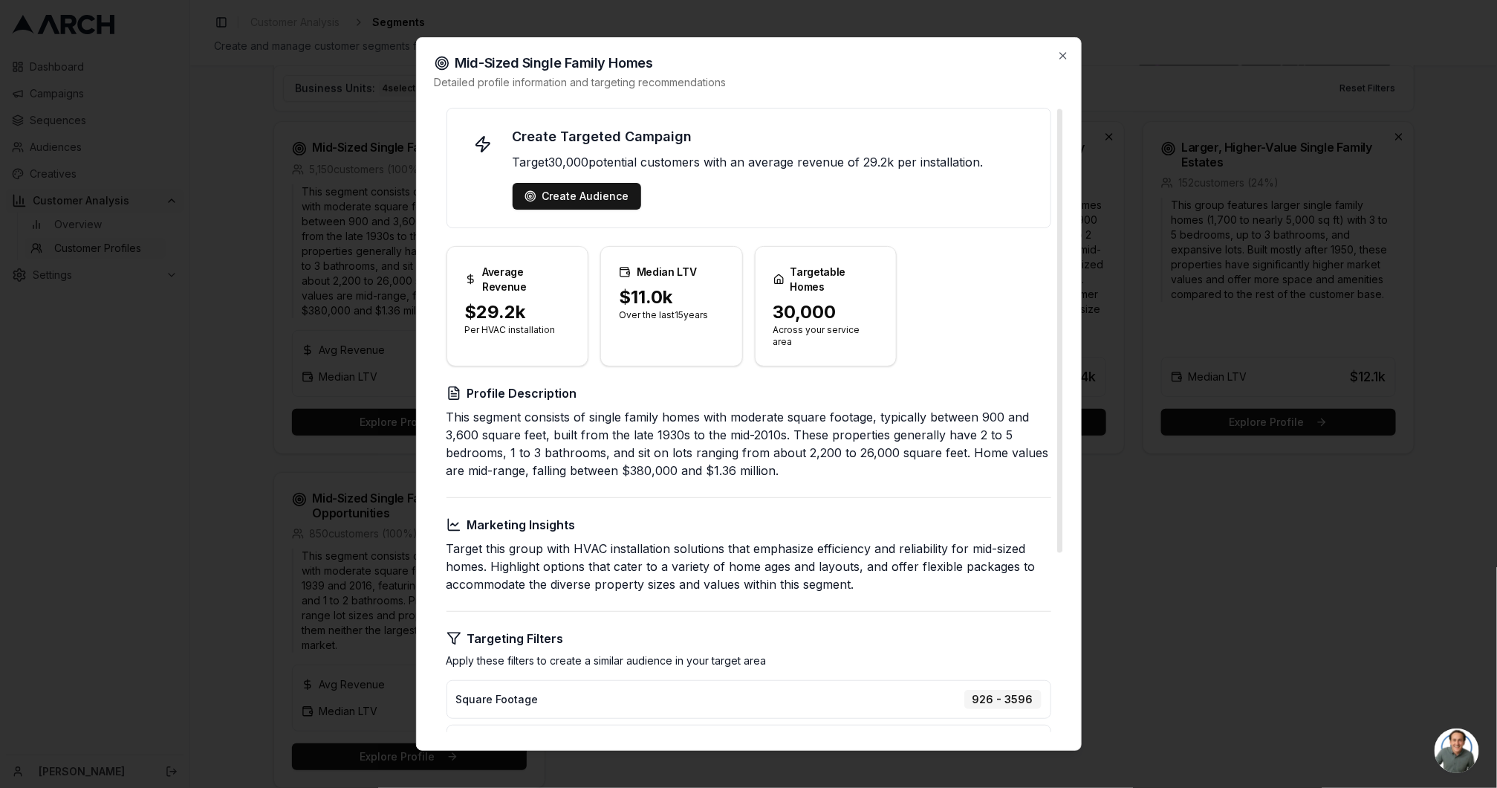
scroll to position [9, 0]
click at [1063, 55] on icon "button" at bounding box center [1063, 56] width 6 height 6
